Goal: Information Seeking & Learning: Learn about a topic

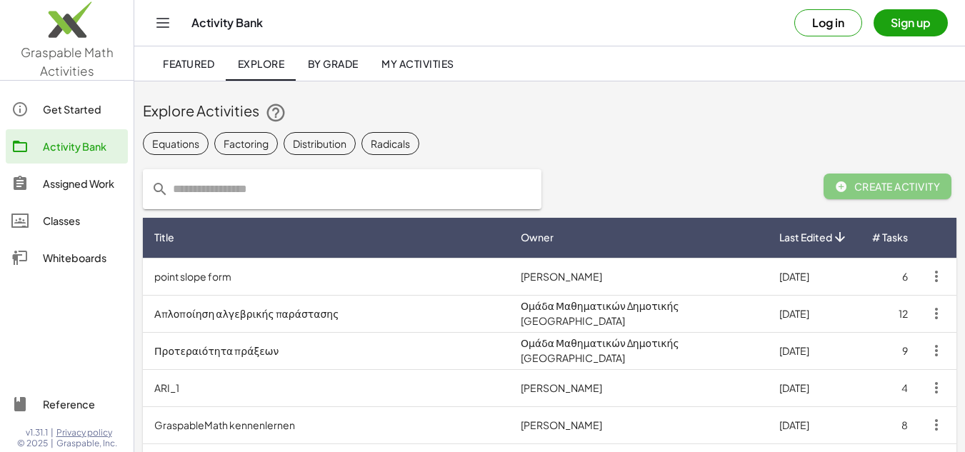
drag, startPoint x: 594, startPoint y: 77, endPoint x: 450, endPoint y: 64, distance: 144.8
click at [450, 64] on div "Featured Explore By Grade My Activities" at bounding box center [549, 63] width 796 height 34
click at [346, 66] on span "By Grade" at bounding box center [332, 63] width 51 height 13
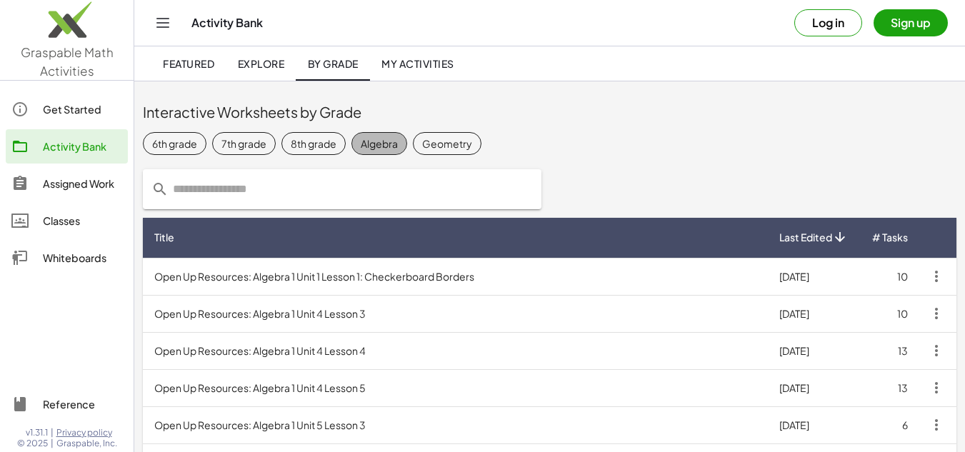
click at [376, 139] on div "Algebra" at bounding box center [379, 143] width 37 height 15
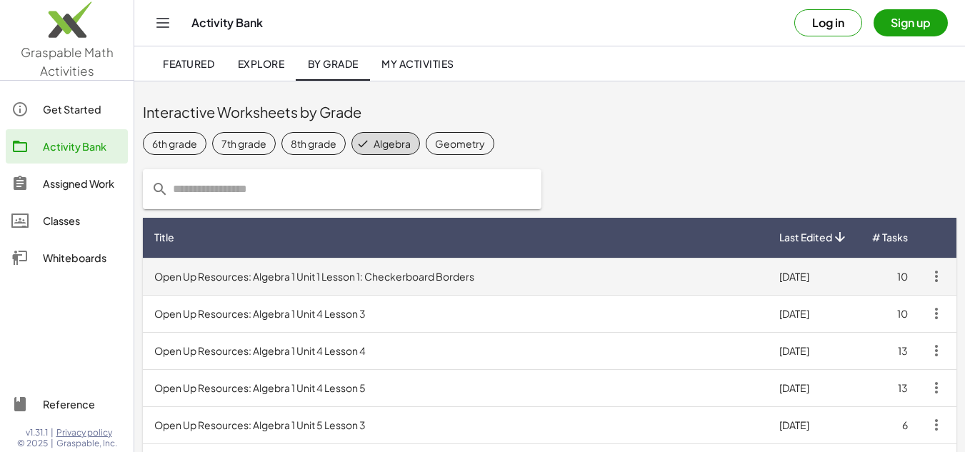
click at [388, 270] on td "Open Up Resources: Algebra 1 Unit 1 Lesson 1: Checkerboard Borders" at bounding box center [455, 276] width 625 height 37
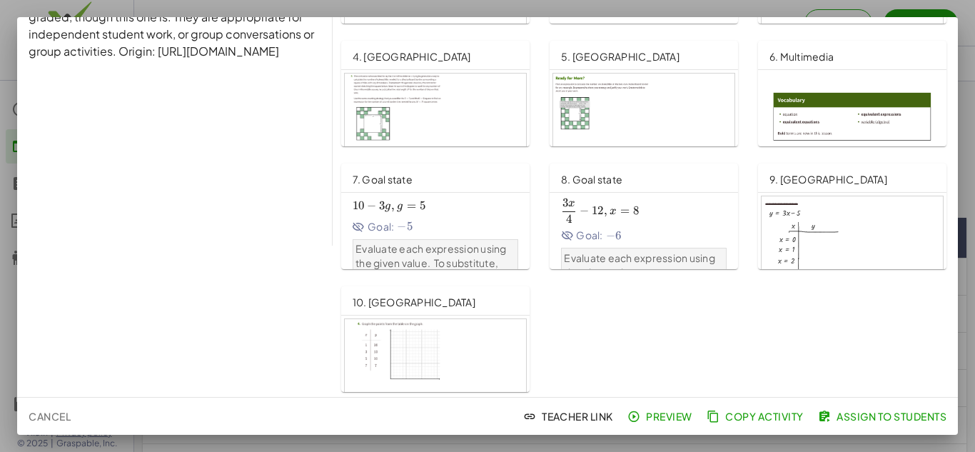
scroll to position [155, 0]
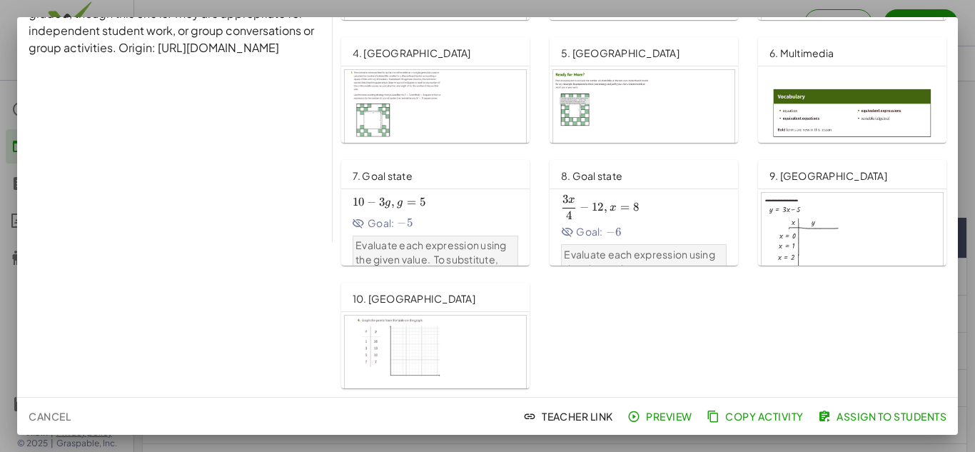
click at [448, 360] on div at bounding box center [435, 367] width 181 height 103
click at [378, 84] on div at bounding box center [435, 121] width 181 height 103
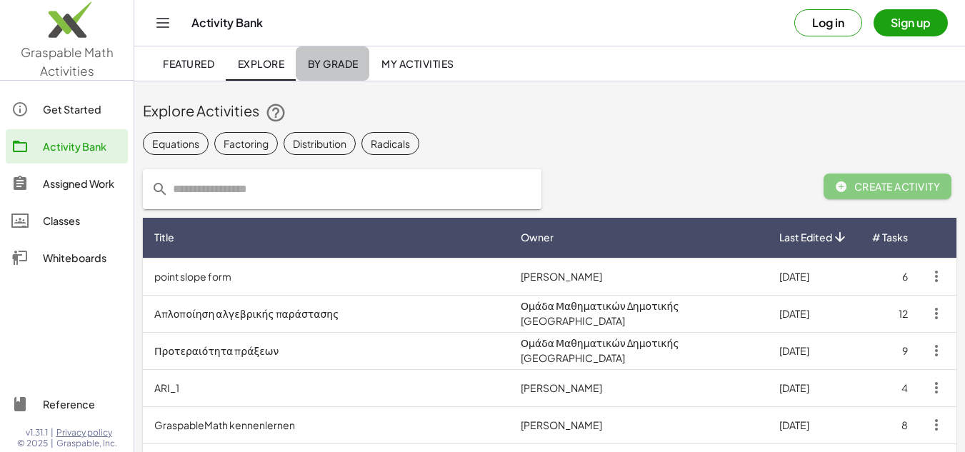
click at [334, 57] on span "By Grade" at bounding box center [332, 63] width 51 height 13
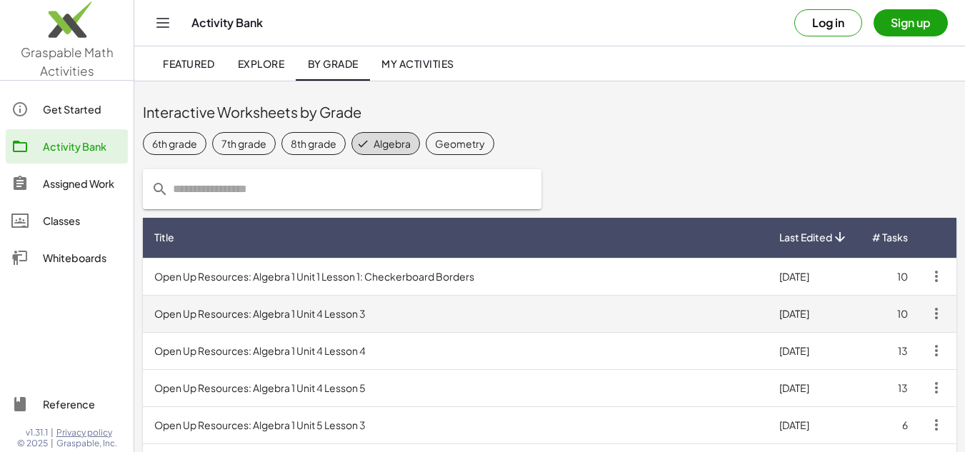
click at [313, 319] on td "Open Up Resources: Algebra 1 Unit 4 Lesson 3" at bounding box center [455, 313] width 625 height 37
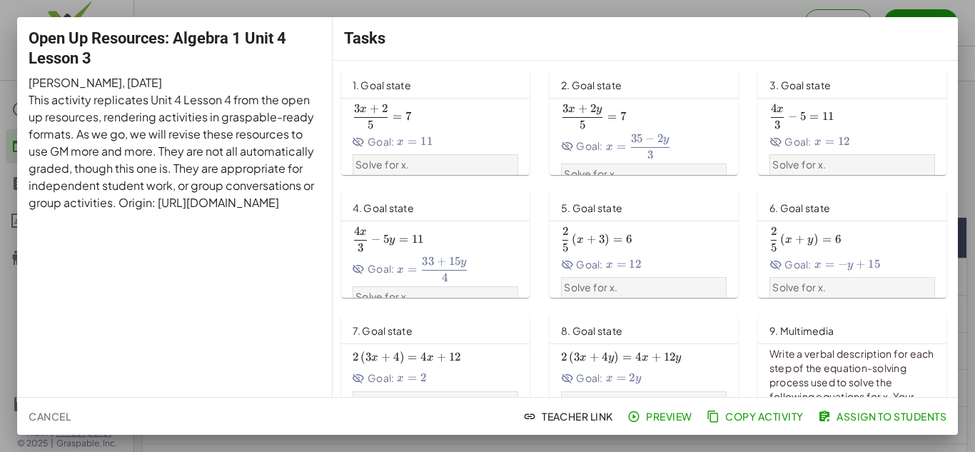
click at [965, 127] on div at bounding box center [487, 226] width 975 height 452
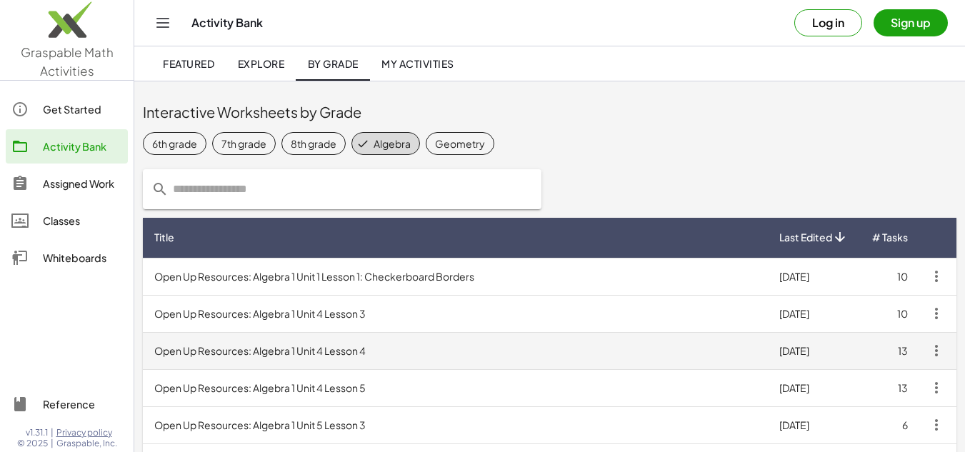
click at [407, 356] on td "Open Up Resources: Algebra 1 Unit 4 Lesson 4" at bounding box center [455, 350] width 625 height 37
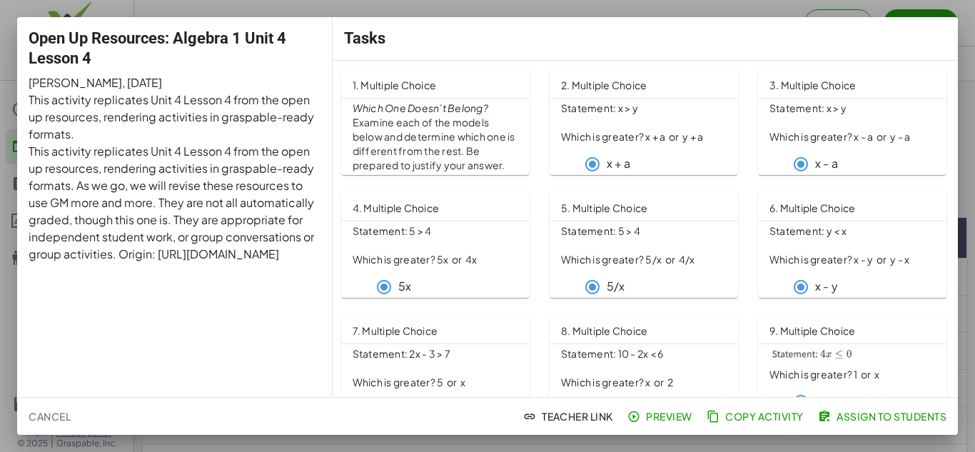
click at [965, 126] on div at bounding box center [487, 226] width 975 height 452
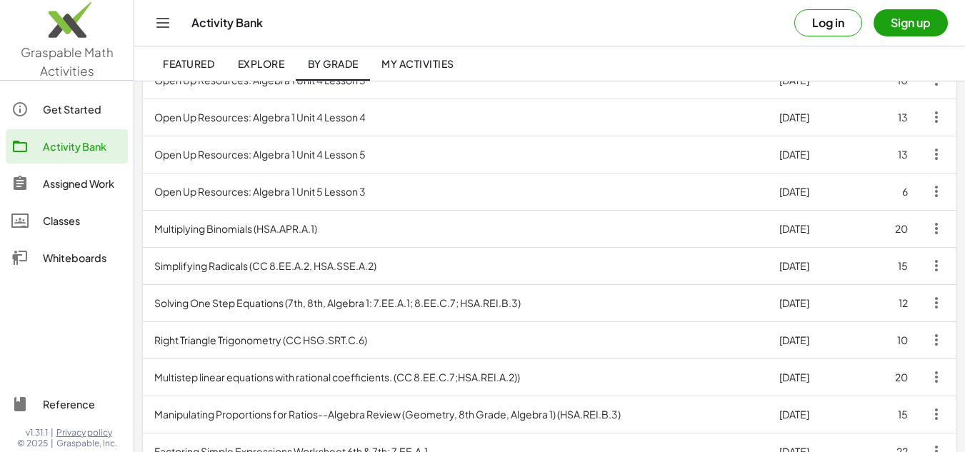
scroll to position [244, 0]
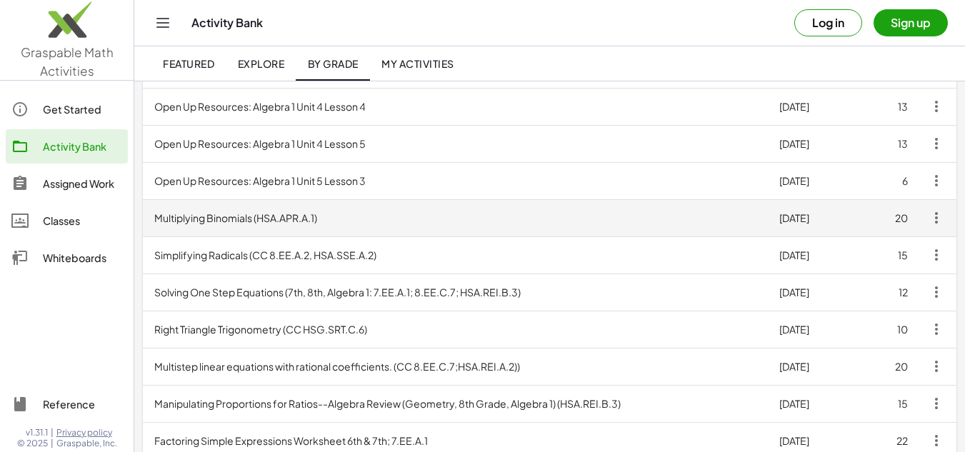
click at [485, 212] on td "Multiplying Binomials (HSA.APR.A.1)" at bounding box center [455, 217] width 625 height 37
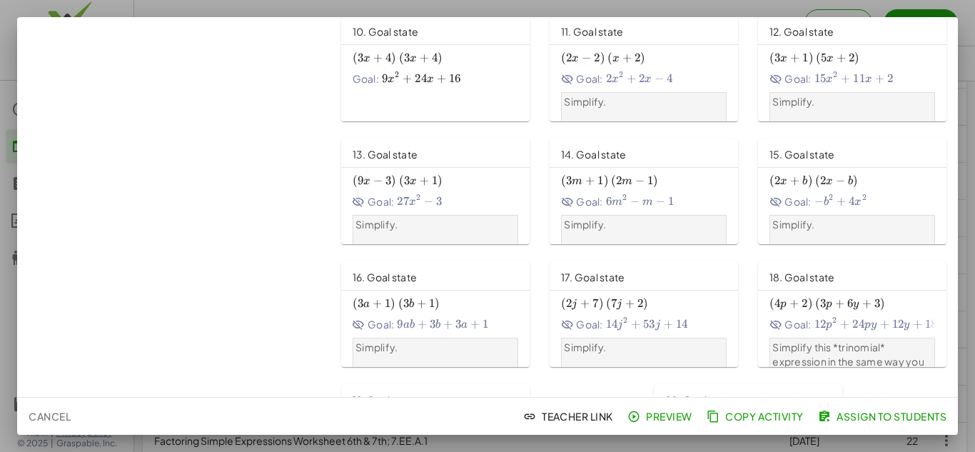
scroll to position [523, 0]
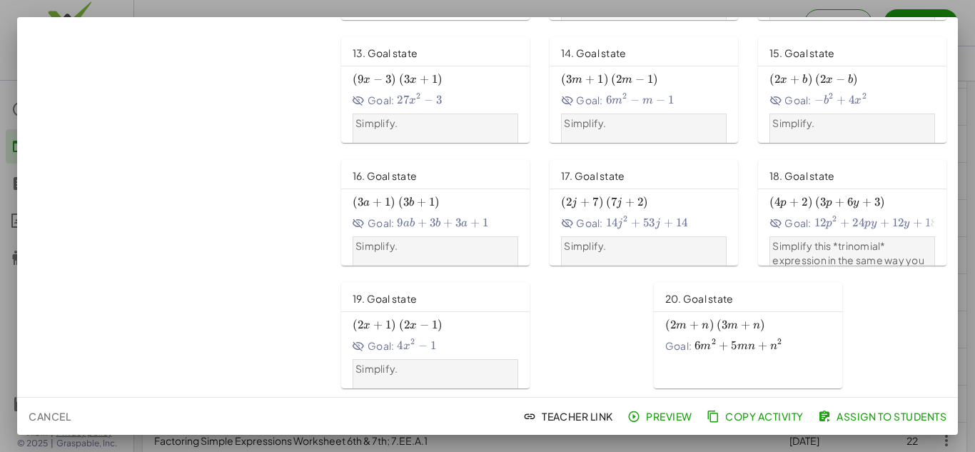
click at [960, 166] on div at bounding box center [487, 226] width 975 height 452
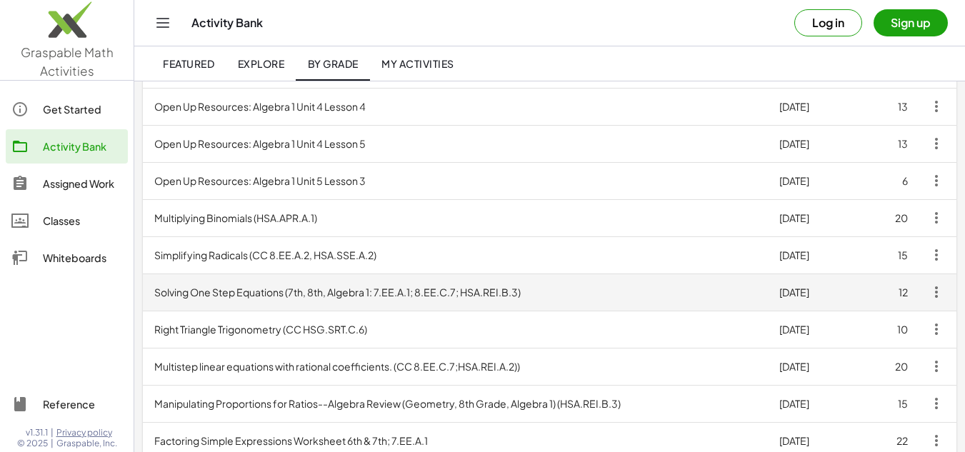
scroll to position [305, 0]
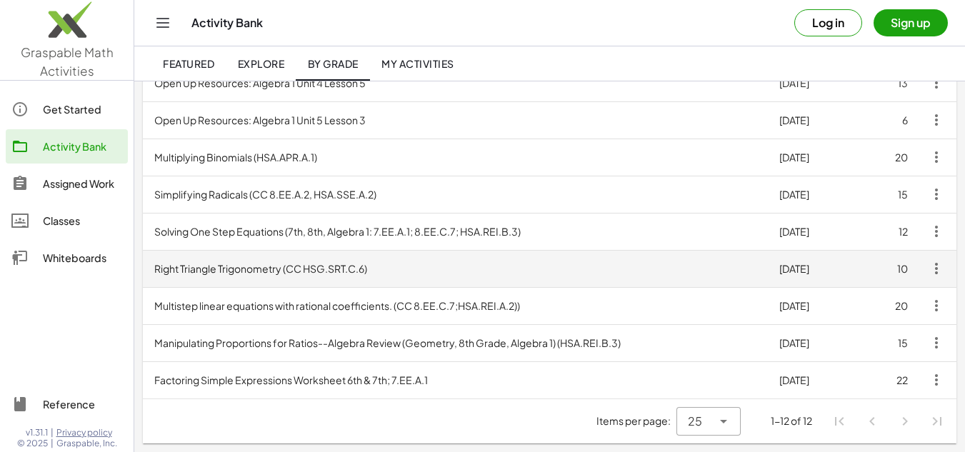
click at [305, 283] on td "Right Triangle Trigonometry (CC HSG.SRT.C.6)" at bounding box center [455, 268] width 625 height 37
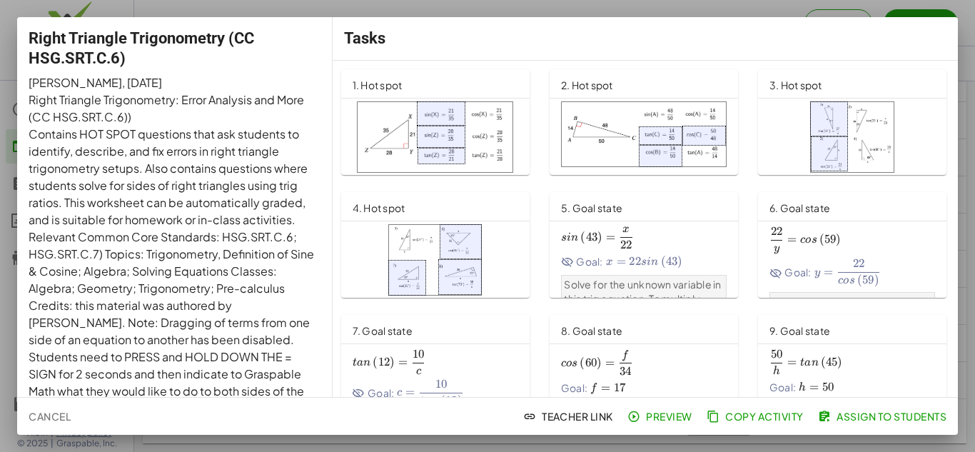
click at [966, 26] on div at bounding box center [487, 226] width 975 height 452
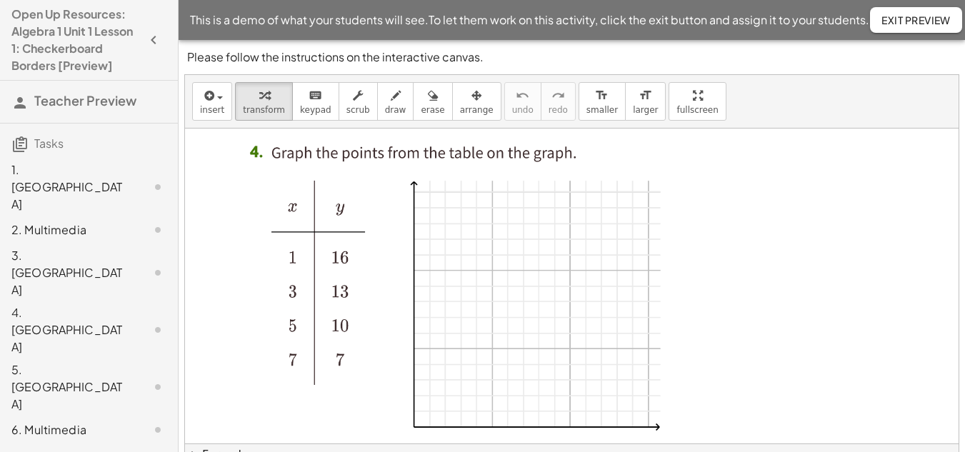
drag, startPoint x: 441, startPoint y: 407, endPoint x: 506, endPoint y: 340, distance: 93.4
click at [506, 340] on div at bounding box center [463, 302] width 470 height 347
click at [522, 321] on div at bounding box center [463, 302] width 470 height 347
click at [523, 319] on div at bounding box center [463, 302] width 470 height 347
click at [392, 113] on button "draw" at bounding box center [395, 101] width 37 height 39
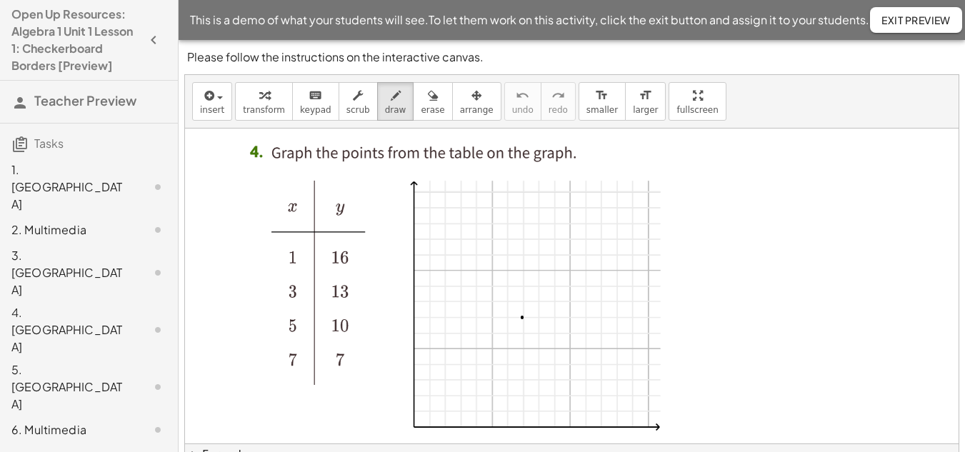
click at [522, 317] on div at bounding box center [571, 306] width 773 height 354
click at [492, 270] on div at bounding box center [571, 306] width 773 height 354
click at [459, 223] on div at bounding box center [571, 306] width 773 height 354
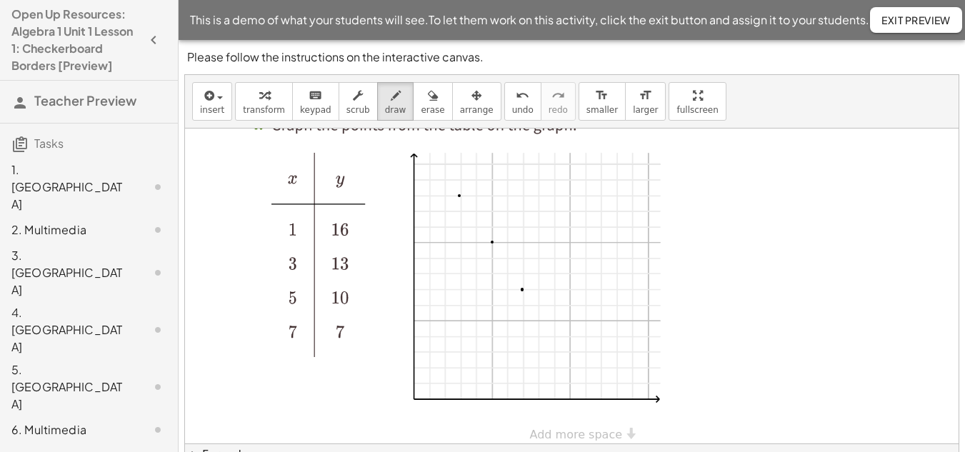
scroll to position [39, 0]
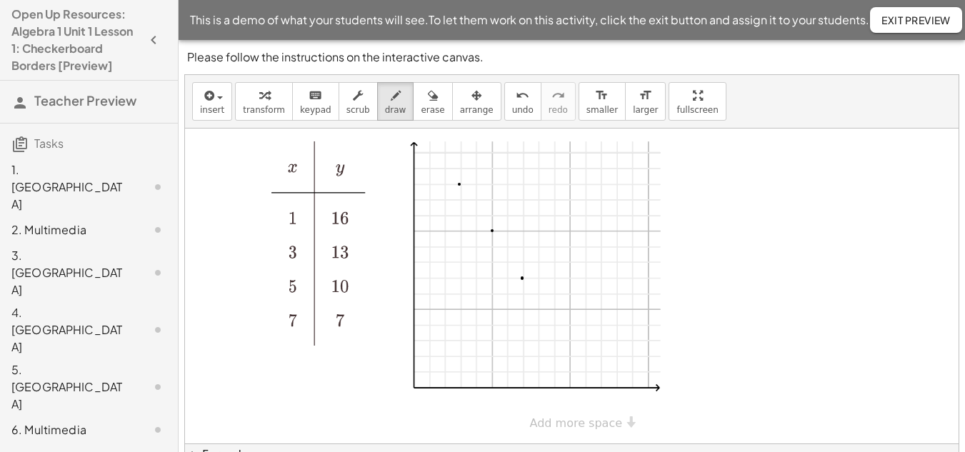
click at [597, 431] on div "× Add more space" at bounding box center [571, 266] width 773 height 354
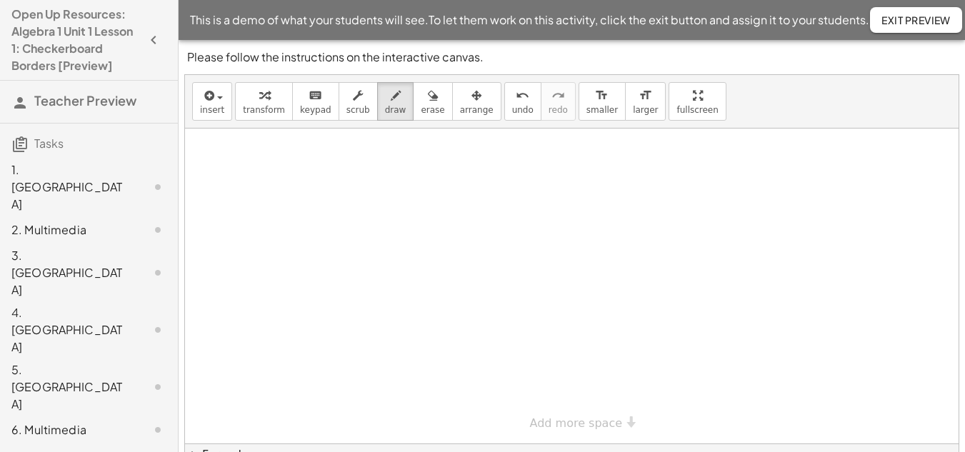
scroll to position [0, 0]
